Goal: Task Accomplishment & Management: Manage account settings

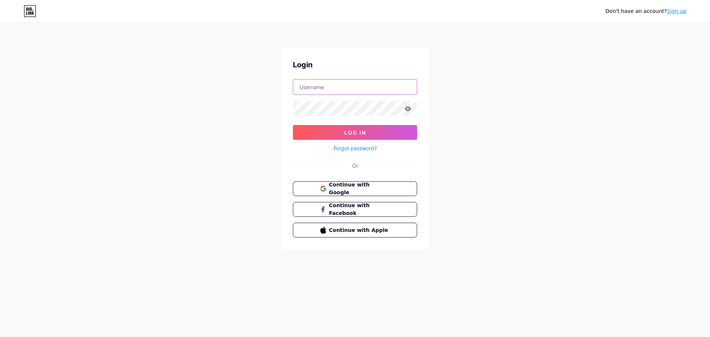
click at [332, 89] on input "text" at bounding box center [354, 86] width 123 height 15
click at [304, 84] on input "text" at bounding box center [354, 86] width 123 height 15
click at [319, 191] on button "Continue with Google" at bounding box center [355, 188] width 126 height 15
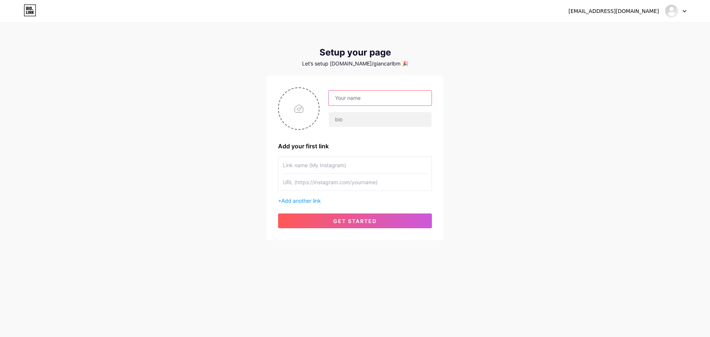
click at [405, 99] on input "text" at bounding box center [380, 98] width 103 height 15
click at [684, 9] on div at bounding box center [675, 10] width 21 height 13
click at [610, 30] on link "Dashboard" at bounding box center [640, 30] width 92 height 20
click at [341, 99] on input "text" at bounding box center [380, 98] width 103 height 15
